Goal: Task Accomplishment & Management: Manage account settings

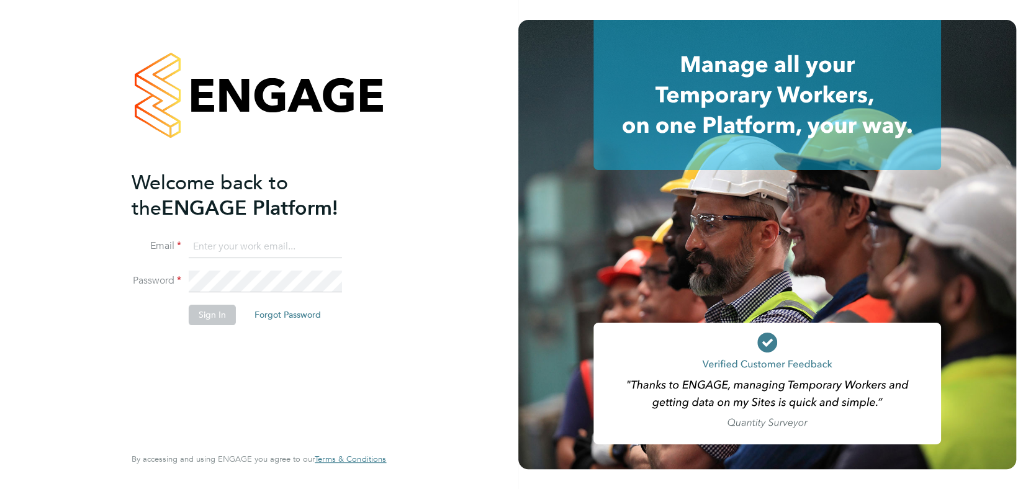
type input "[EMAIL_ADDRESS][DOMAIN_NAME]"
click at [214, 318] on button "Sign In" at bounding box center [212, 315] width 47 height 20
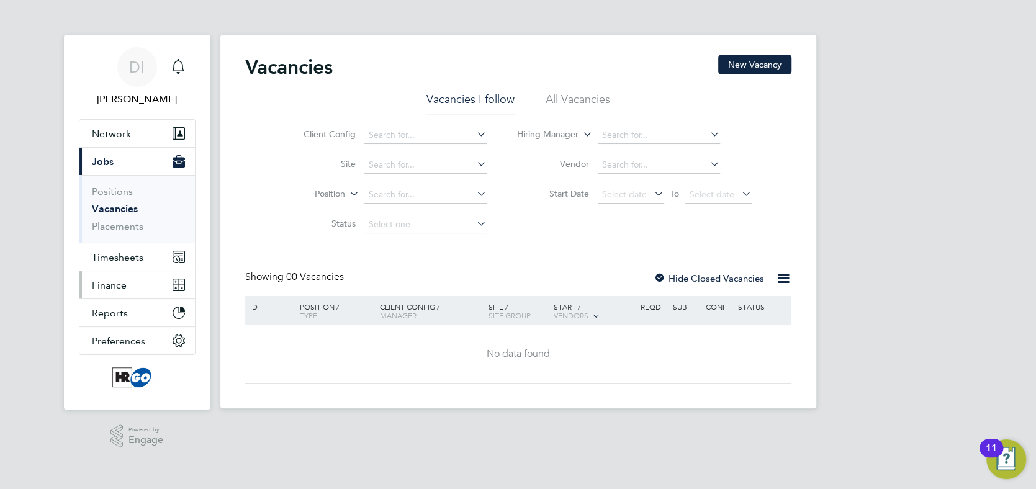
click at [104, 284] on span "Finance" at bounding box center [109, 285] width 35 height 12
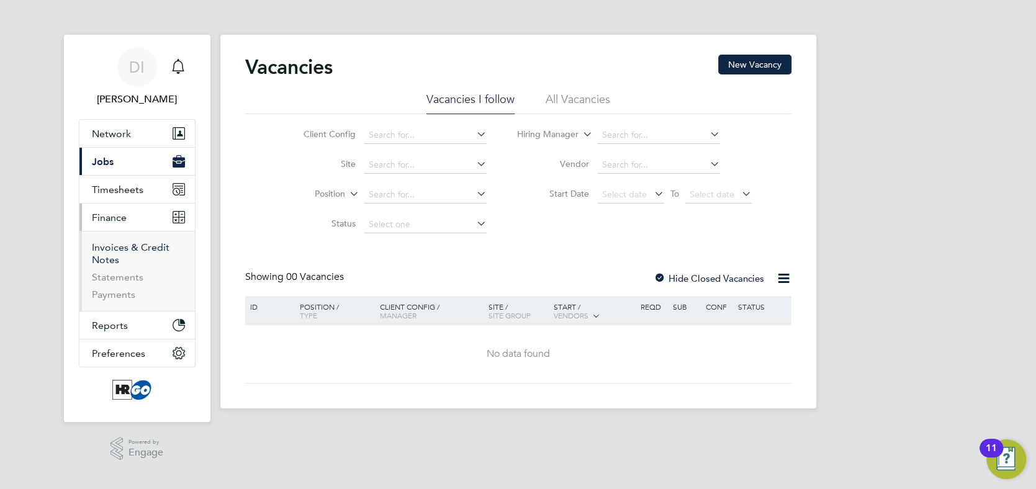
click at [109, 249] on link "Invoices & Credit Notes" at bounding box center [131, 253] width 78 height 24
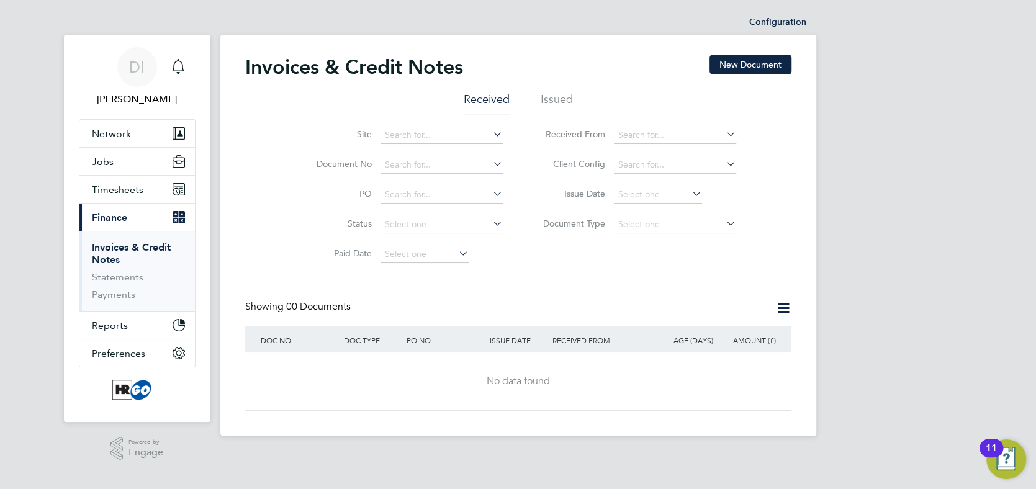
click at [559, 97] on li "Issued" at bounding box center [557, 103] width 32 height 22
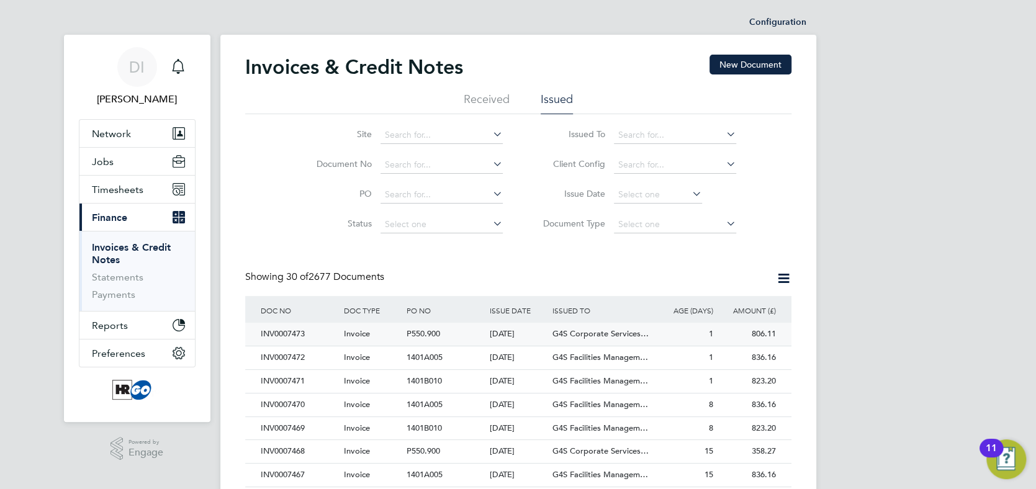
click at [284, 330] on div "INV0007473" at bounding box center [299, 334] width 83 height 23
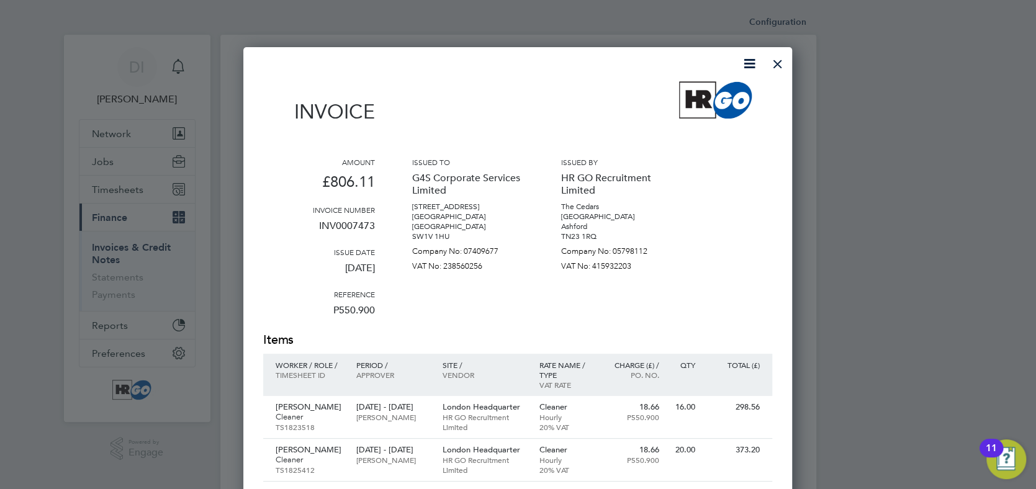
click at [773, 63] on div at bounding box center [778, 61] width 22 height 22
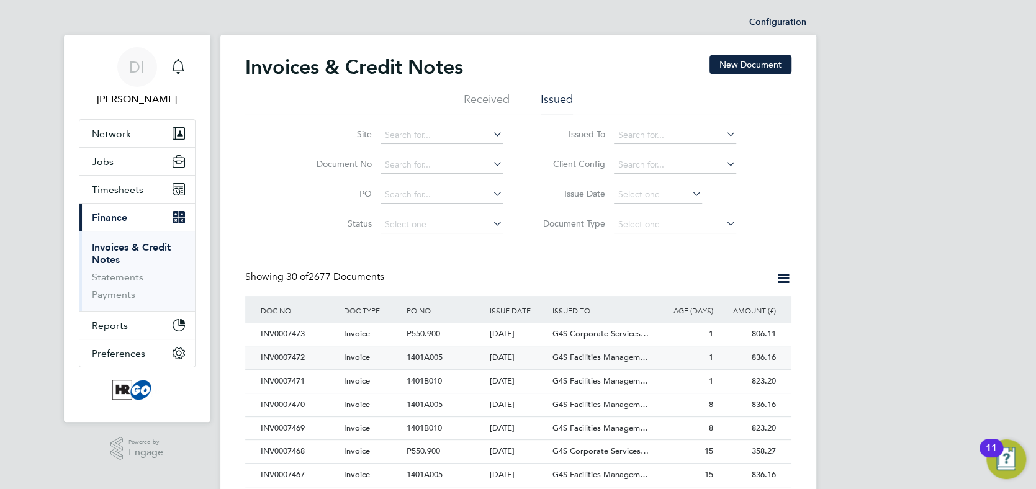
click at [266, 356] on div "INV0007472" at bounding box center [299, 357] width 83 height 23
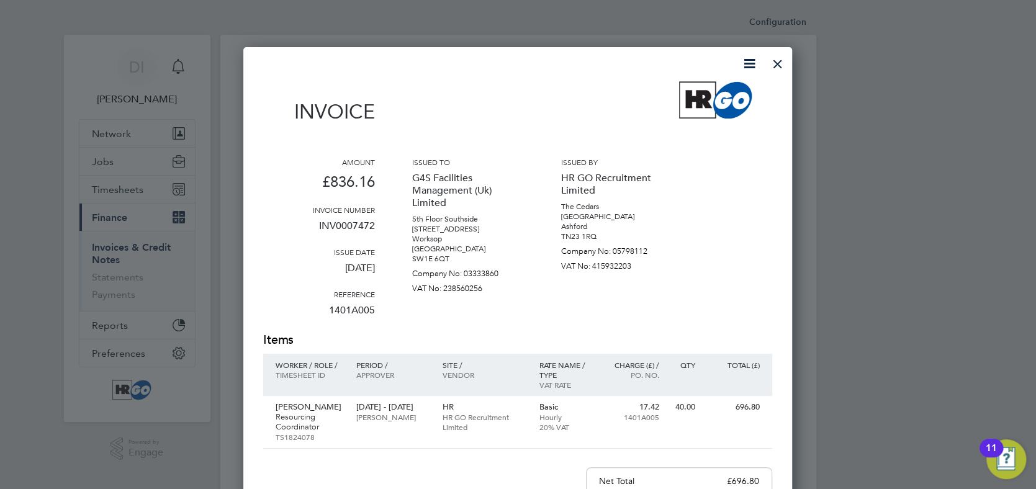
click at [782, 63] on div at bounding box center [778, 61] width 22 height 22
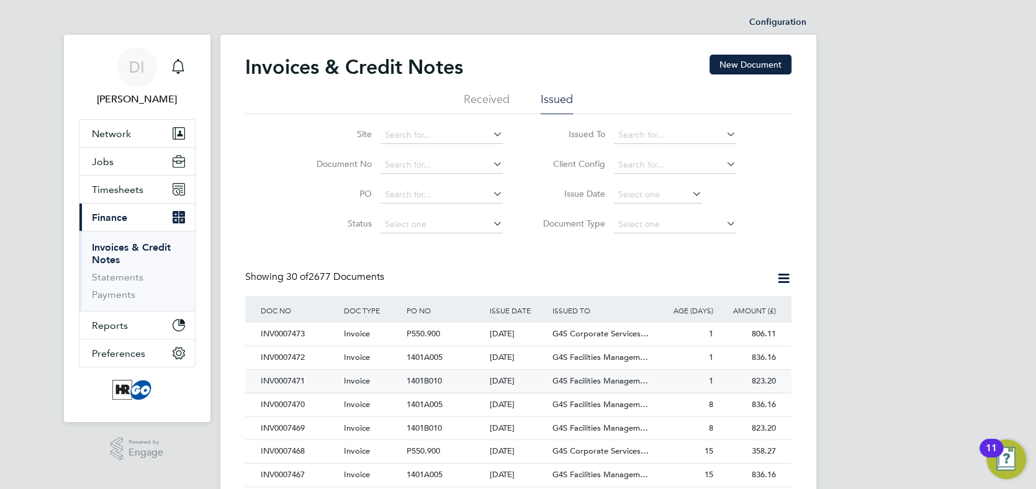
click at [282, 382] on div "INV0007471" at bounding box center [299, 381] width 83 height 23
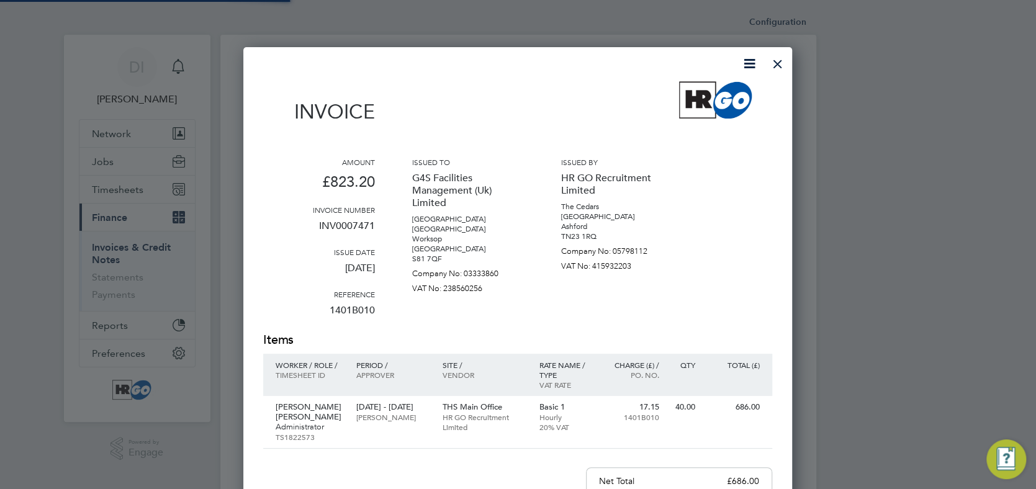
scroll to position [661, 549]
click at [770, 62] on div at bounding box center [778, 61] width 22 height 22
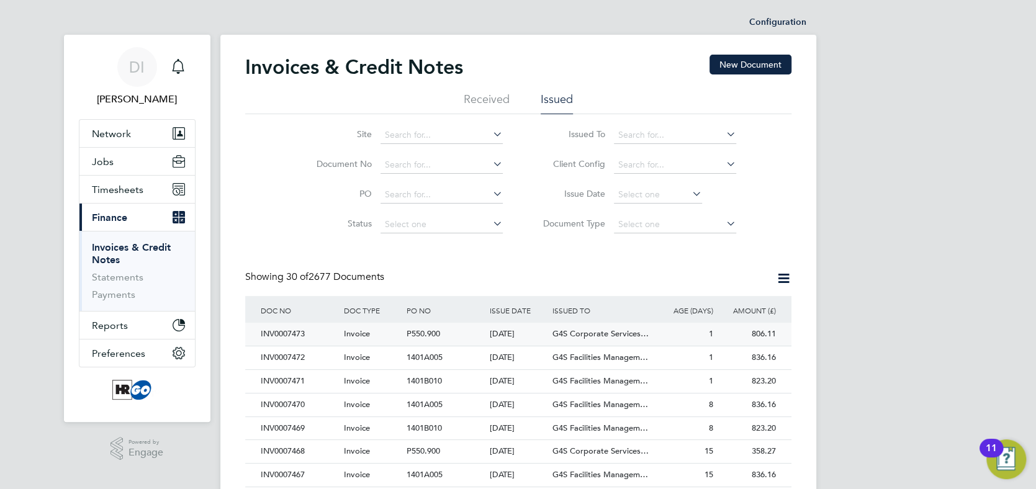
click at [282, 335] on div "INV0007473" at bounding box center [299, 334] width 83 height 23
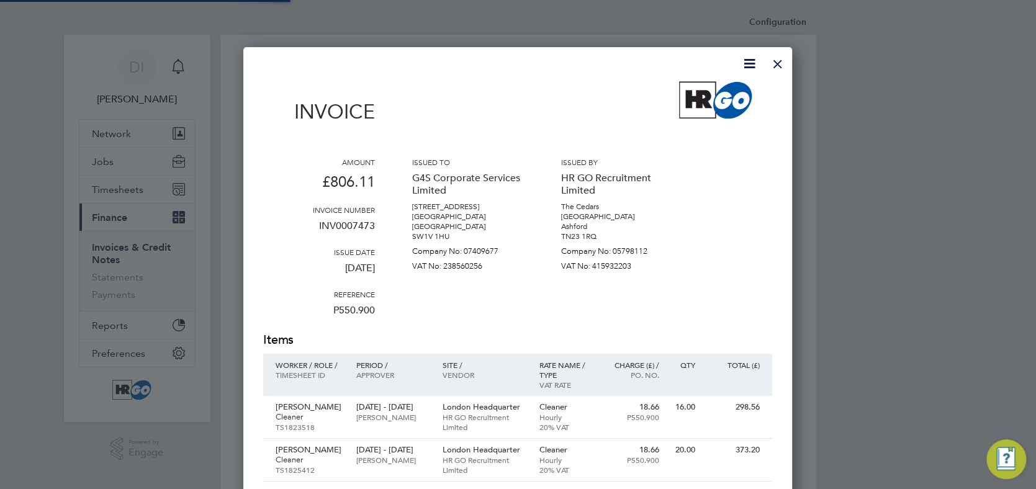
scroll to position [693, 549]
click at [778, 66] on div at bounding box center [778, 61] width 22 height 22
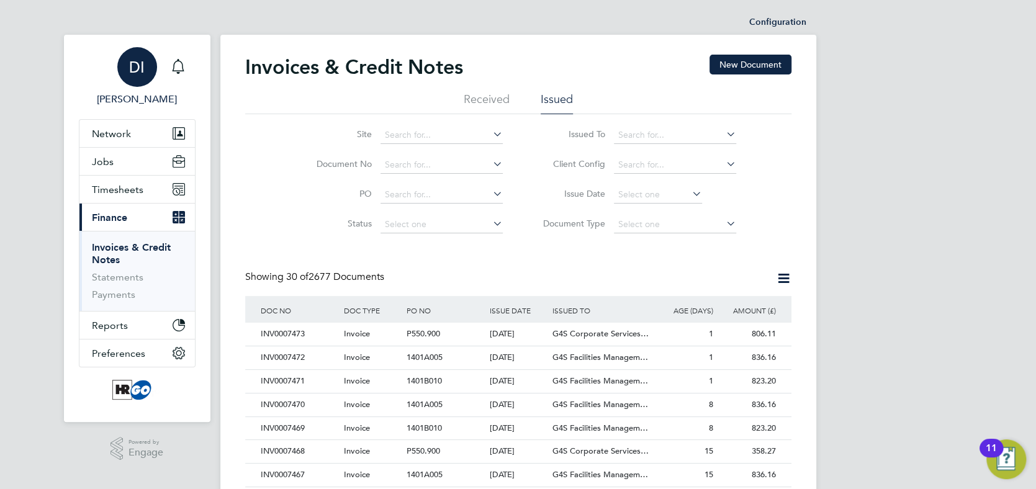
click at [130, 70] on span "DI" at bounding box center [137, 67] width 16 height 16
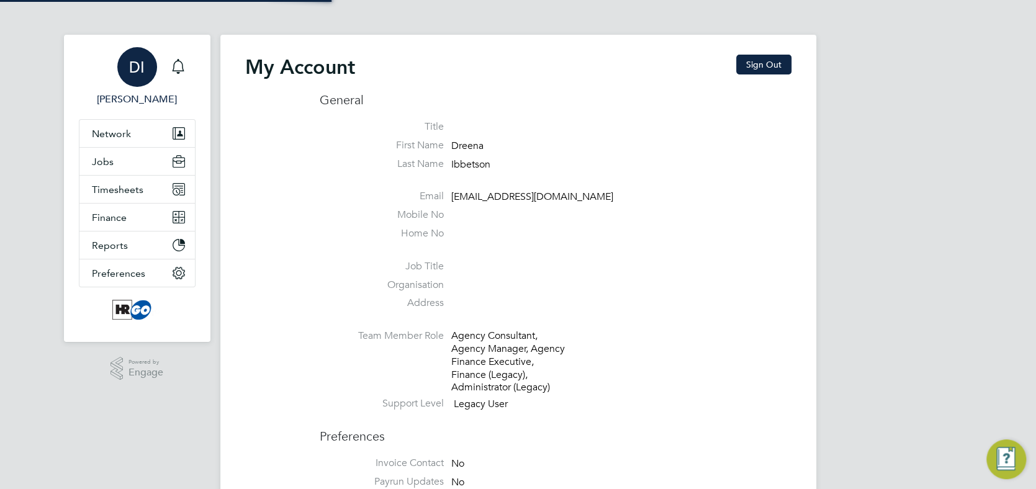
type input "[EMAIL_ADDRESS][DOMAIN_NAME]"
